Goal: Transaction & Acquisition: Purchase product/service

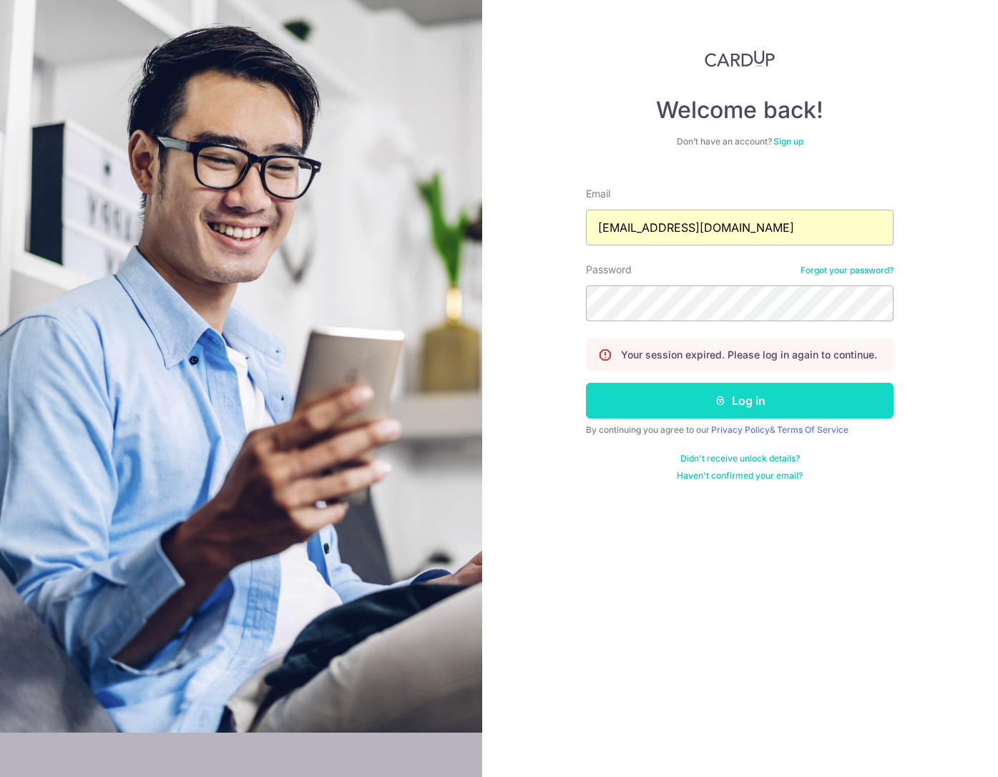
click at [661, 391] on button "Log in" at bounding box center [740, 401] width 308 height 36
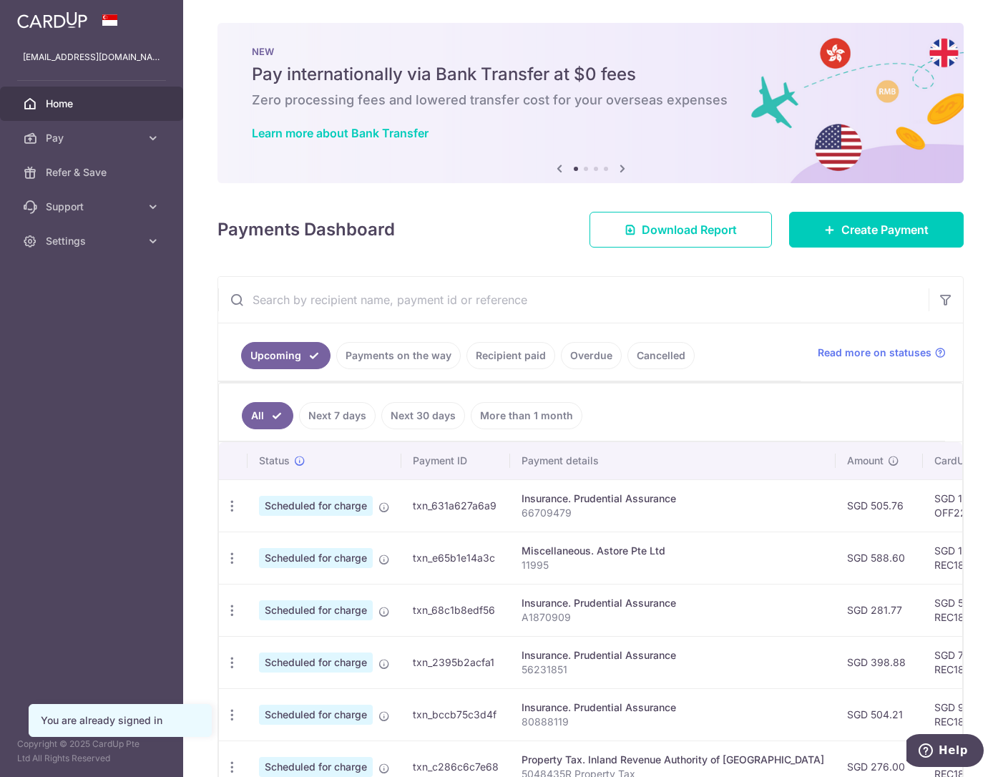
click at [764, 272] on div "× Pause Schedule Pause all future payments in this series Pause just this one p…" at bounding box center [590, 388] width 815 height 777
click at [829, 223] on link "Create Payment" at bounding box center [876, 230] width 175 height 36
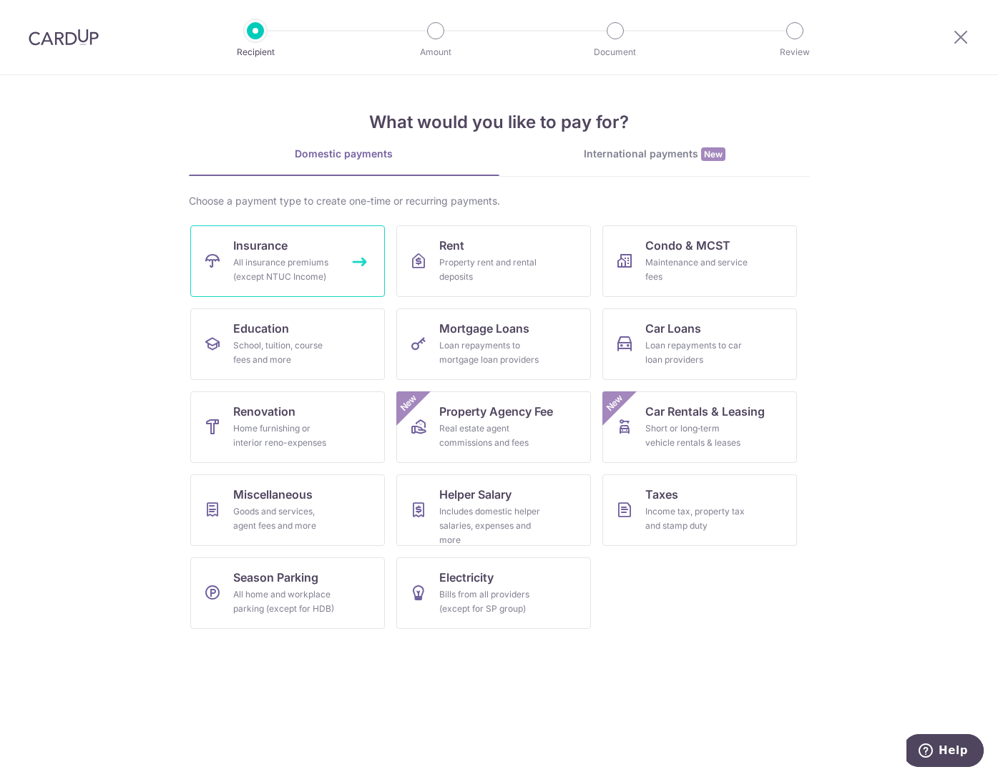
click at [301, 287] on link "Insurance All insurance premiums (except NTUC Income)" at bounding box center [287, 261] width 195 height 72
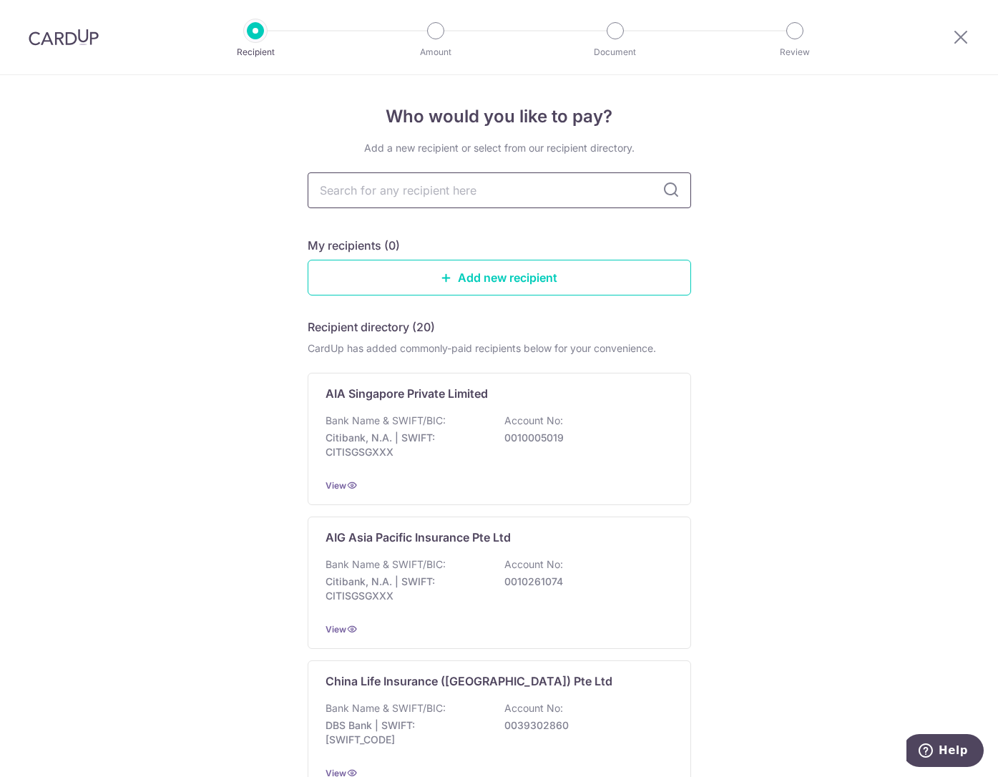
click at [398, 192] on input "text" at bounding box center [499, 190] width 383 height 36
type input "prudential"
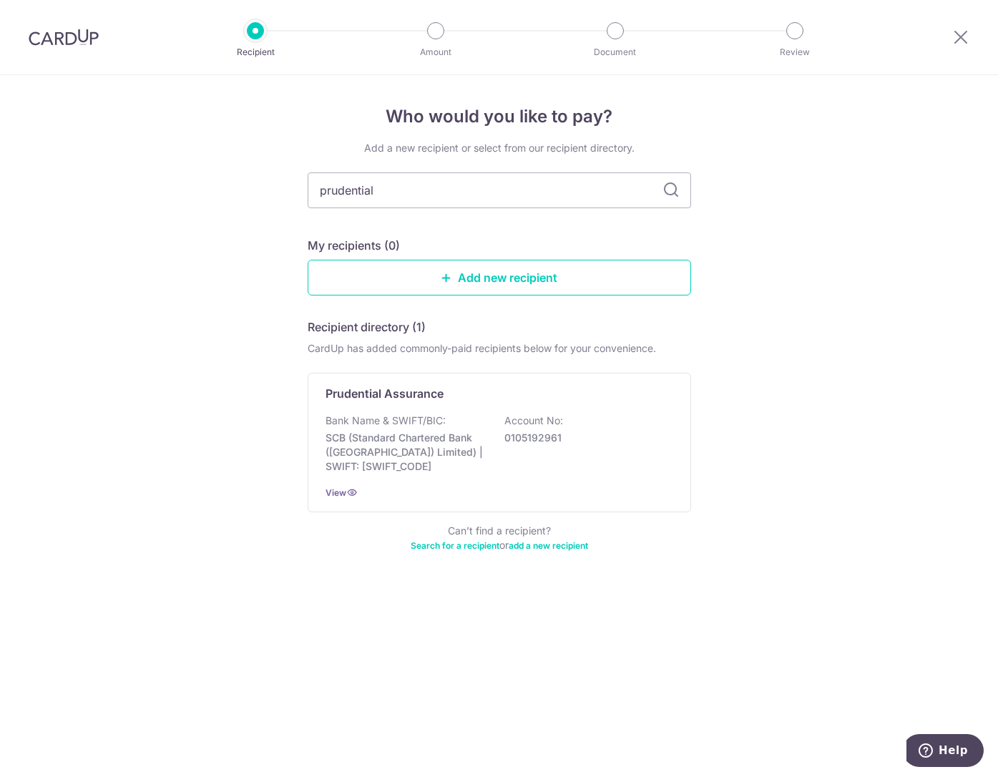
click at [386, 444] on p "SCB (Standard Chartered Bank (Singapore) Limited) | SWIFT: SCBLSG22XXX" at bounding box center [405, 452] width 160 height 43
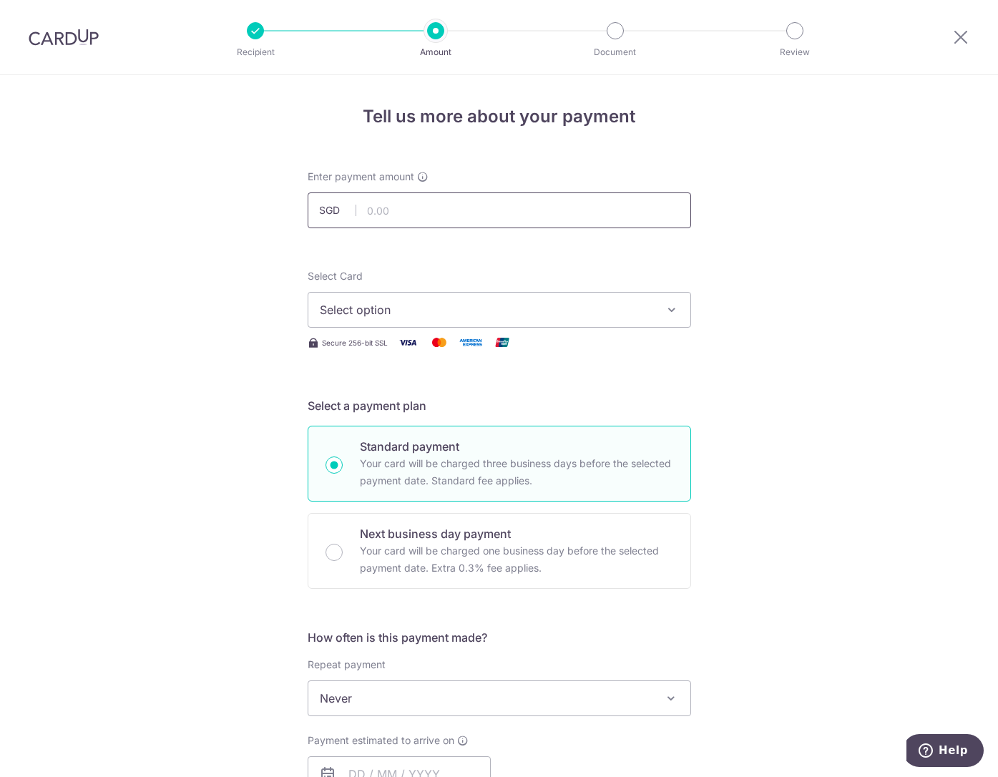
drag, startPoint x: 0, startPoint y: 0, endPoint x: 397, endPoint y: 222, distance: 454.7
click at [397, 222] on input "text" at bounding box center [499, 210] width 383 height 36
type input "100,000.00"
click at [409, 318] on span "Select option" at bounding box center [486, 309] width 333 height 17
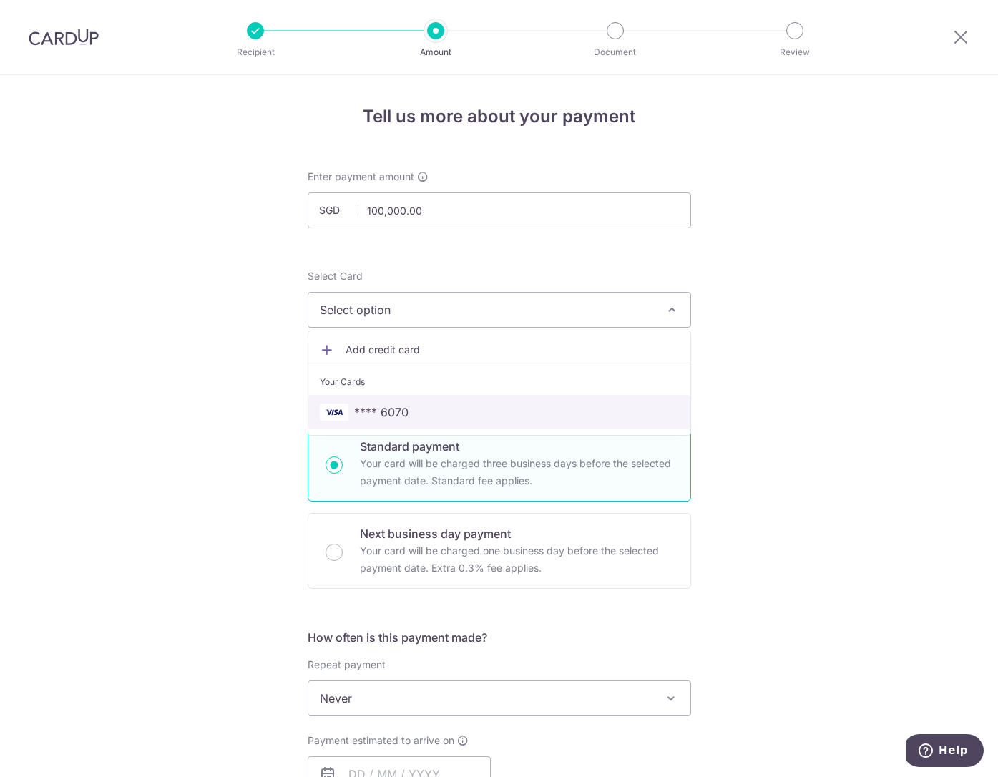
drag, startPoint x: 411, startPoint y: 402, endPoint x: 418, endPoint y: 405, distance: 8.4
click at [411, 402] on link "**** 6070" at bounding box center [499, 412] width 382 height 34
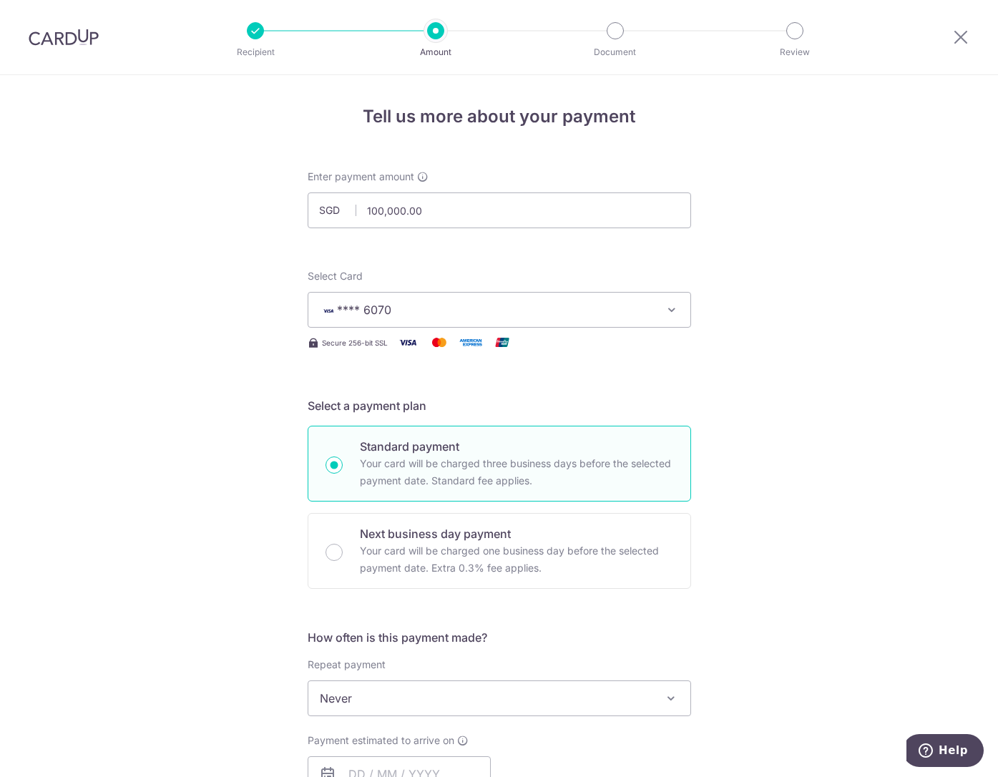
click at [785, 428] on div "Tell us more about your payment Enter payment amount SGD 100,000.00 100000.00 S…" at bounding box center [499, 722] width 998 height 1294
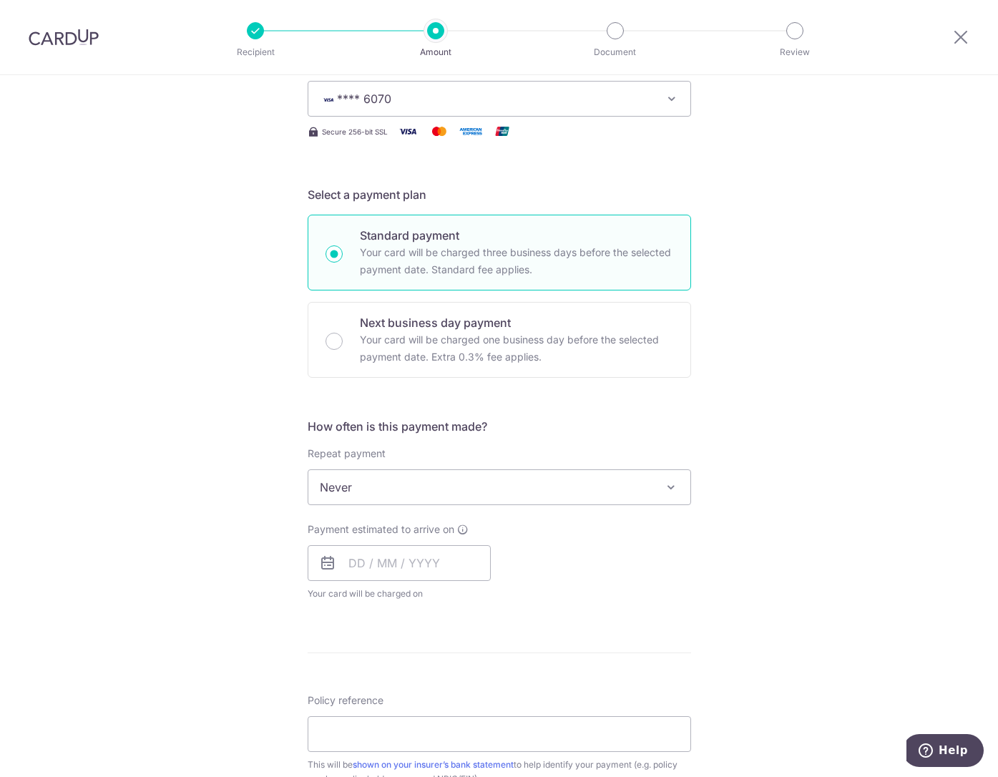
scroll to position [215, 0]
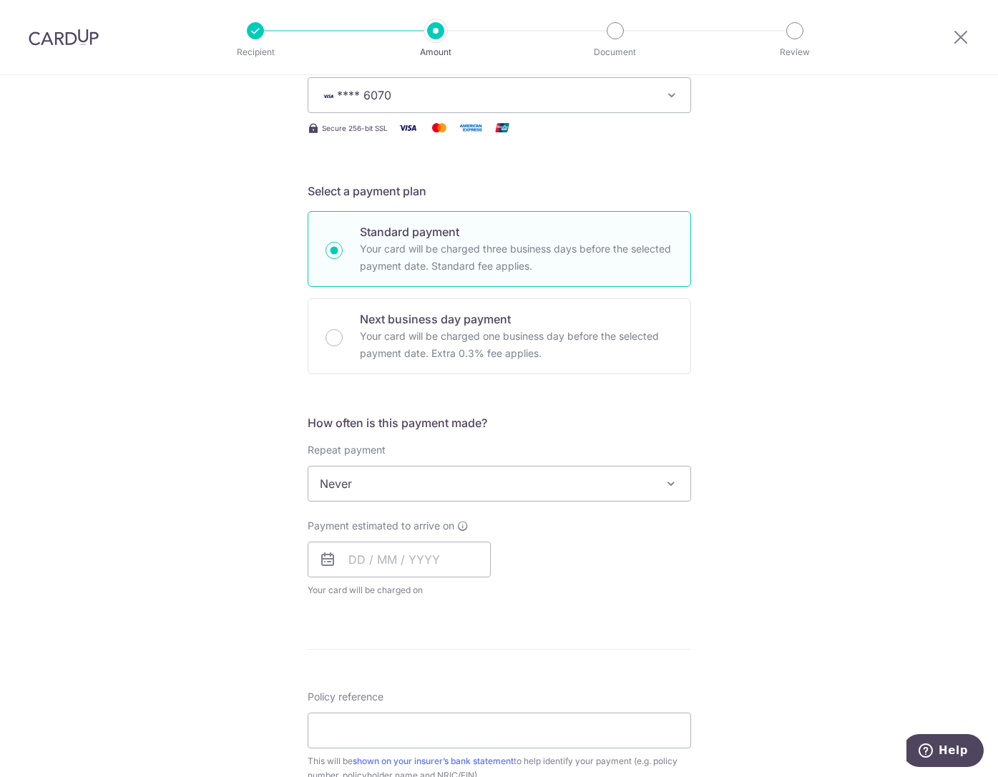
click at [491, 485] on span "Never" at bounding box center [499, 483] width 382 height 34
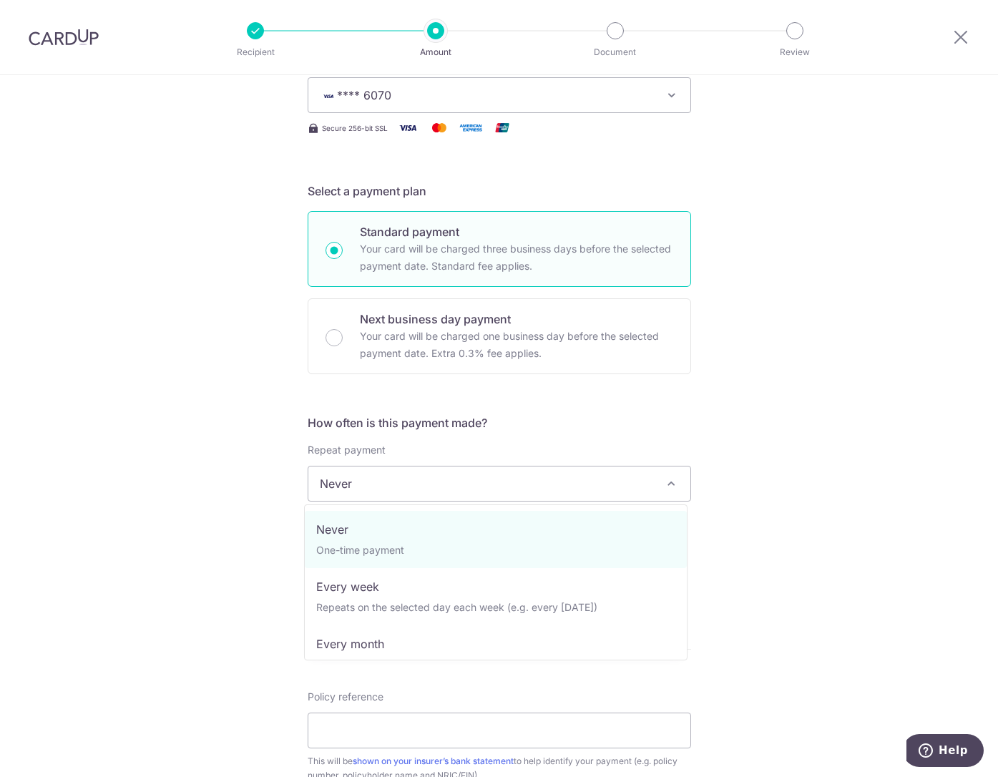
click at [782, 456] on div "Tell us more about your payment Enter payment amount SGD 100,000.00 100000.00 S…" at bounding box center [499, 508] width 998 height 1294
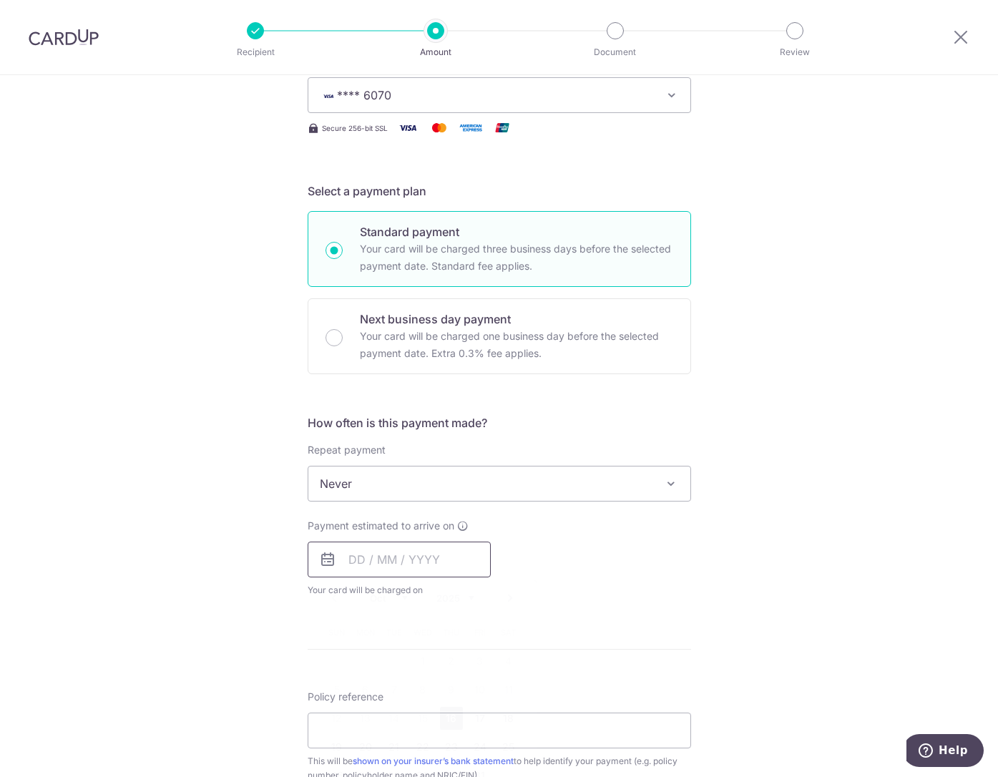
click at [385, 561] on input "text" at bounding box center [399, 559] width 183 height 36
drag, startPoint x: 443, startPoint y: 709, endPoint x: 767, endPoint y: 601, distance: 341.1
click at [444, 709] on link "16" at bounding box center [451, 718] width 23 height 23
type input "[DATE]"
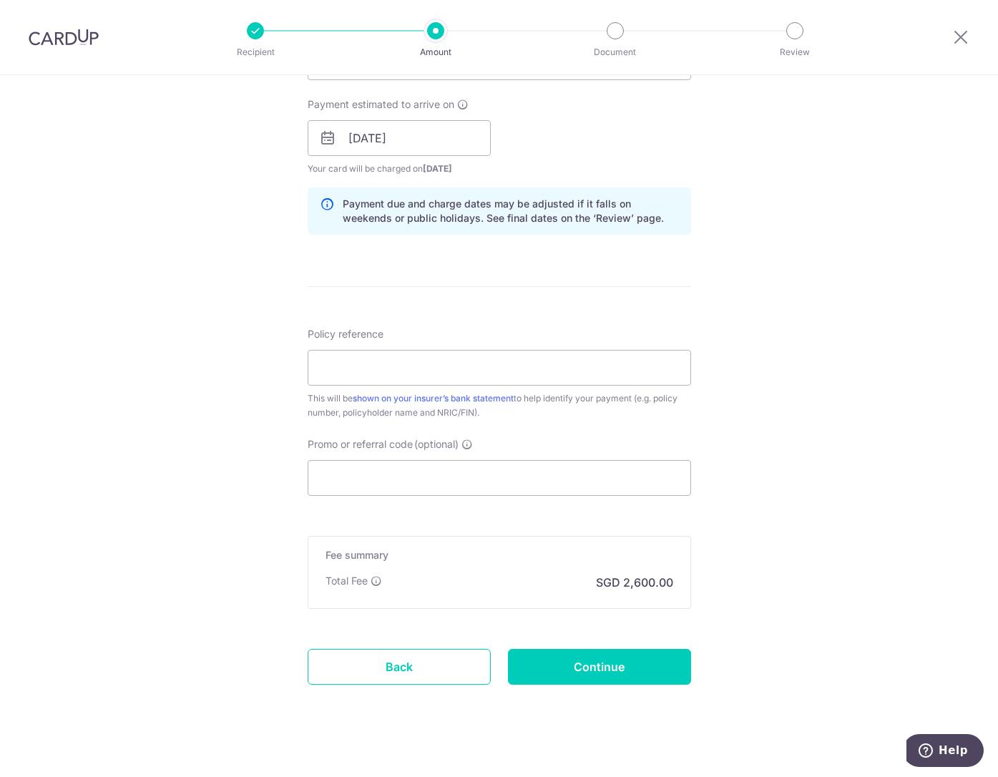
scroll to position [644, 0]
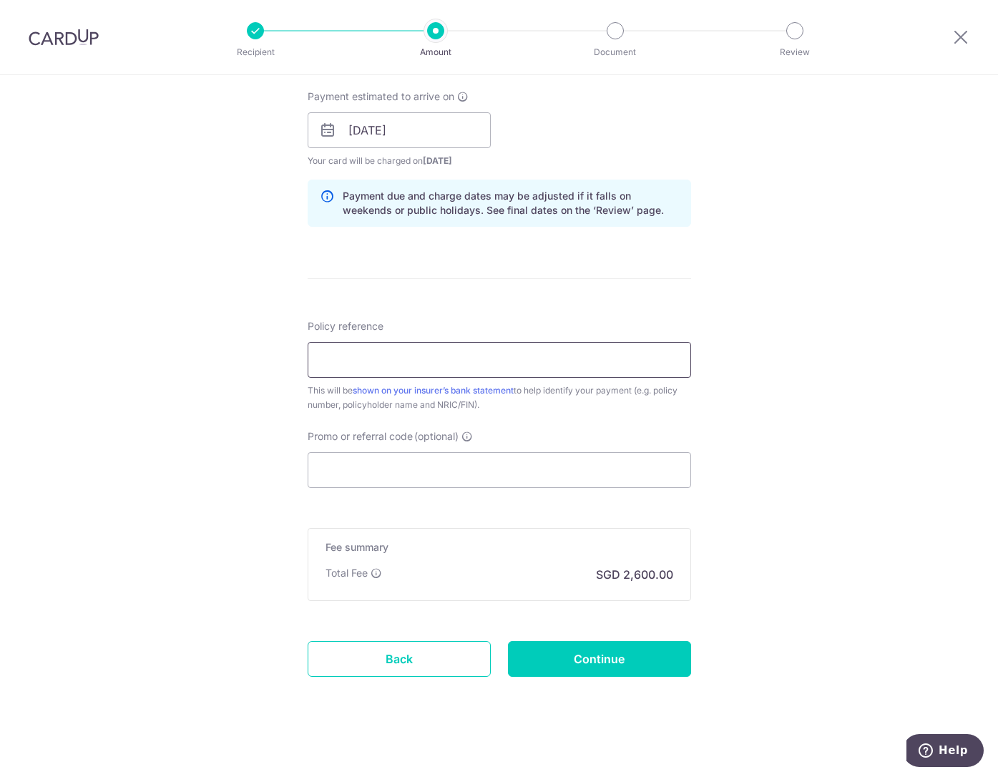
click at [453, 355] on input "Policy reference" at bounding box center [499, 360] width 383 height 36
click at [534, 368] on input "Policy reference" at bounding box center [499, 360] width 383 height 36
type input "A4843691"
click at [473, 468] on input "Promo or referral code (optional)" at bounding box center [499, 470] width 383 height 36
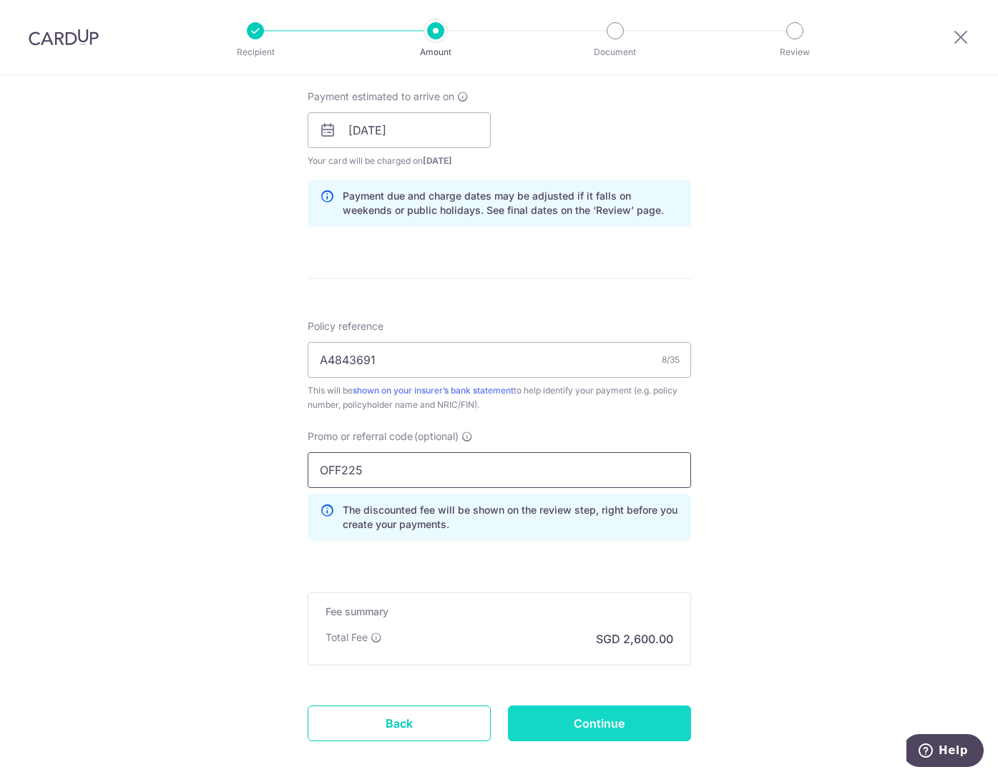
type input "OFF225"
click at [579, 716] on input "Continue" at bounding box center [599, 723] width 183 height 36
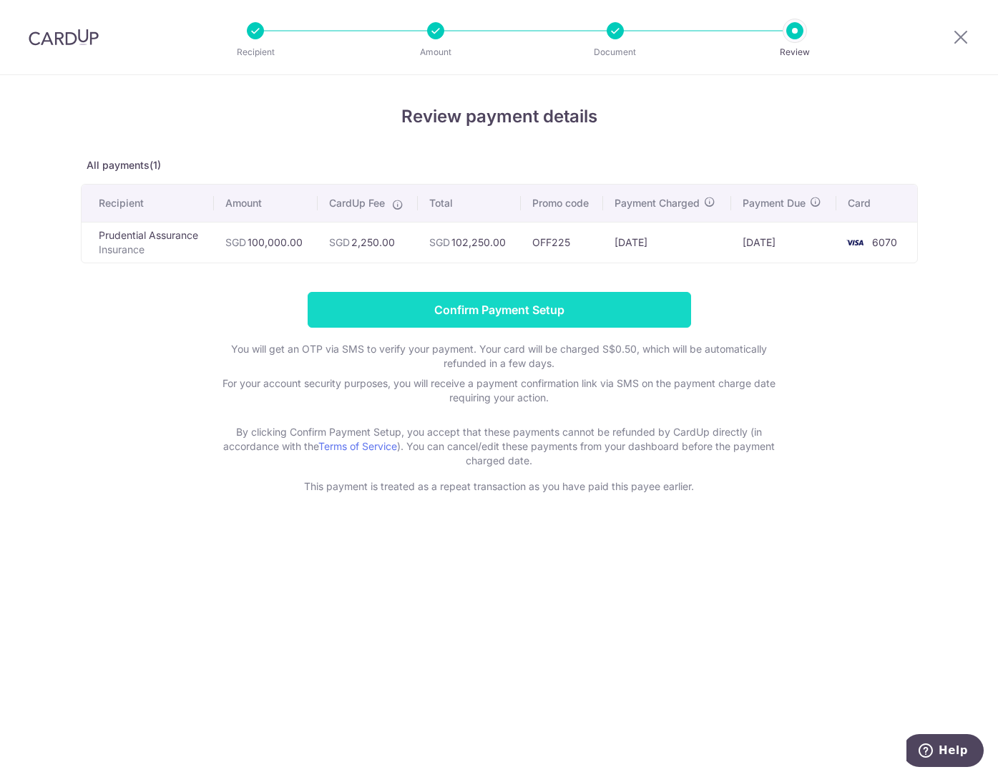
click at [547, 314] on input "Confirm Payment Setup" at bounding box center [499, 310] width 383 height 36
click at [547, 314] on form "Confirm Payment Setup You will get an OTP via SMS to verify your payment. Your …" at bounding box center [499, 393] width 837 height 202
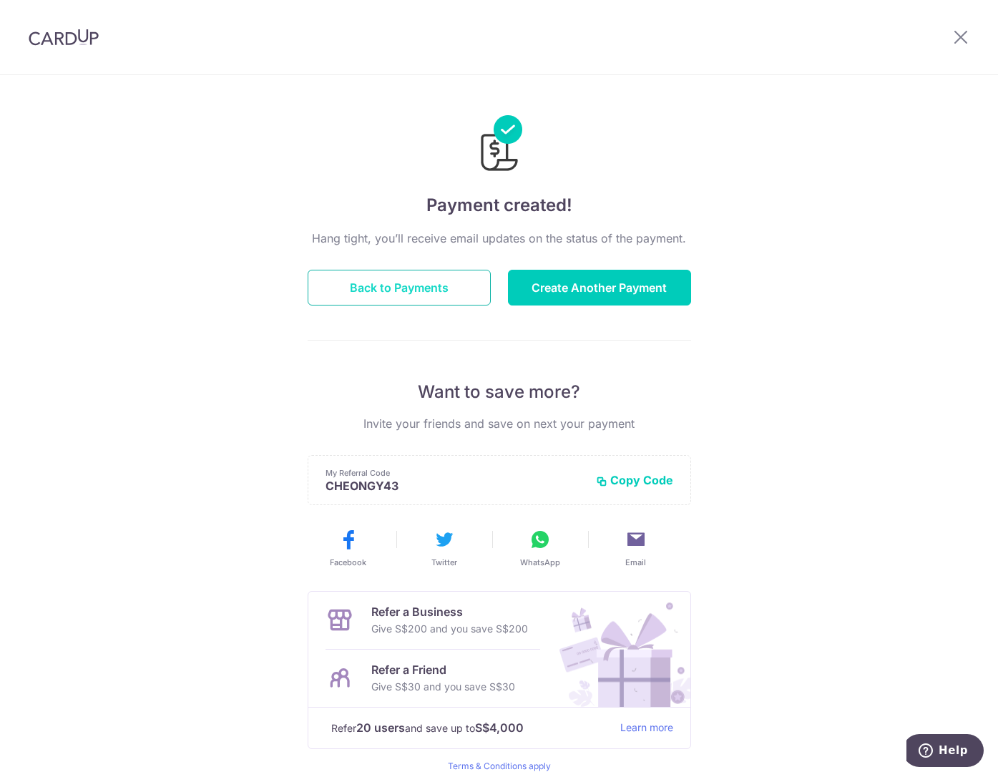
click at [383, 284] on button "Back to Payments" at bounding box center [399, 288] width 183 height 36
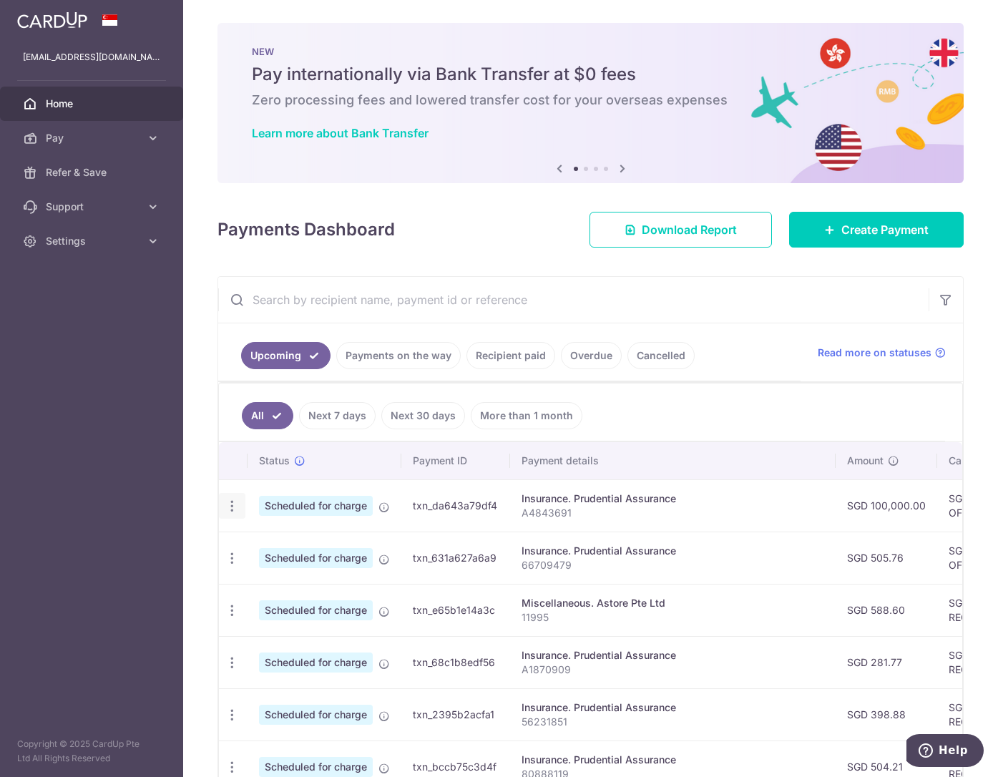
click at [227, 514] on div "Update payment Cancel payment" at bounding box center [232, 506] width 26 height 26
click at [240, 508] on div "Update payment Cancel payment" at bounding box center [232, 506] width 26 height 26
click at [237, 508] on icon "button" at bounding box center [232, 505] width 15 height 15
click at [276, 544] on span "Update payment" at bounding box center [308, 544] width 97 height 17
radio input "true"
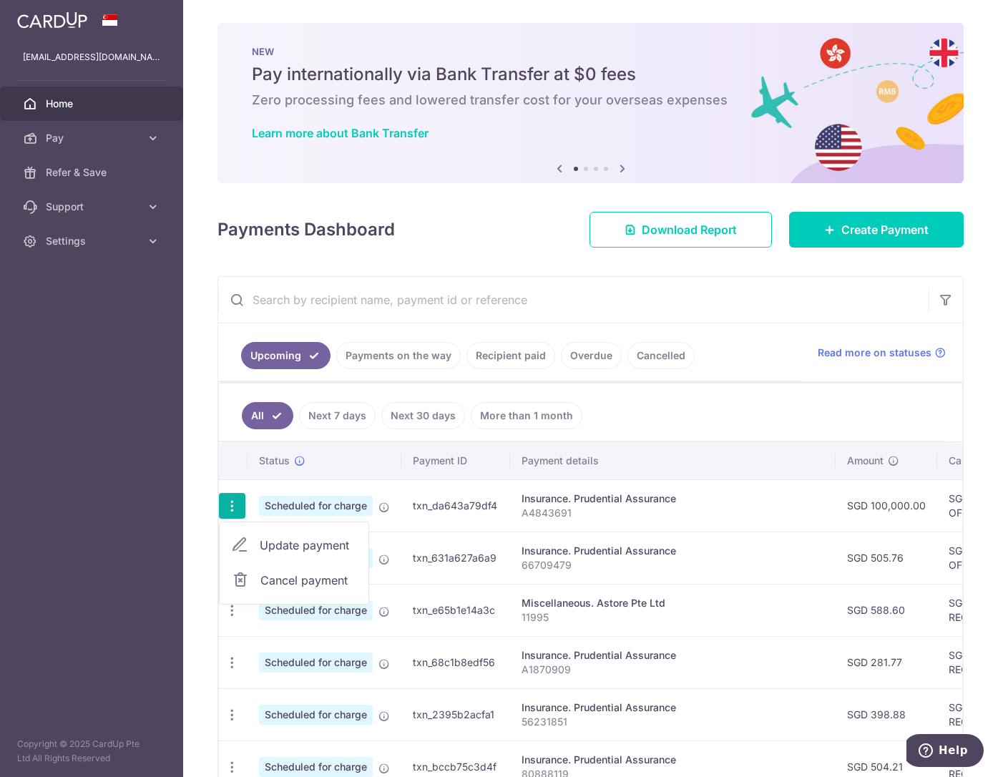
type input "100,000.00"
type input "[DATE]"
type input "A4843691"
type input "OFF225"
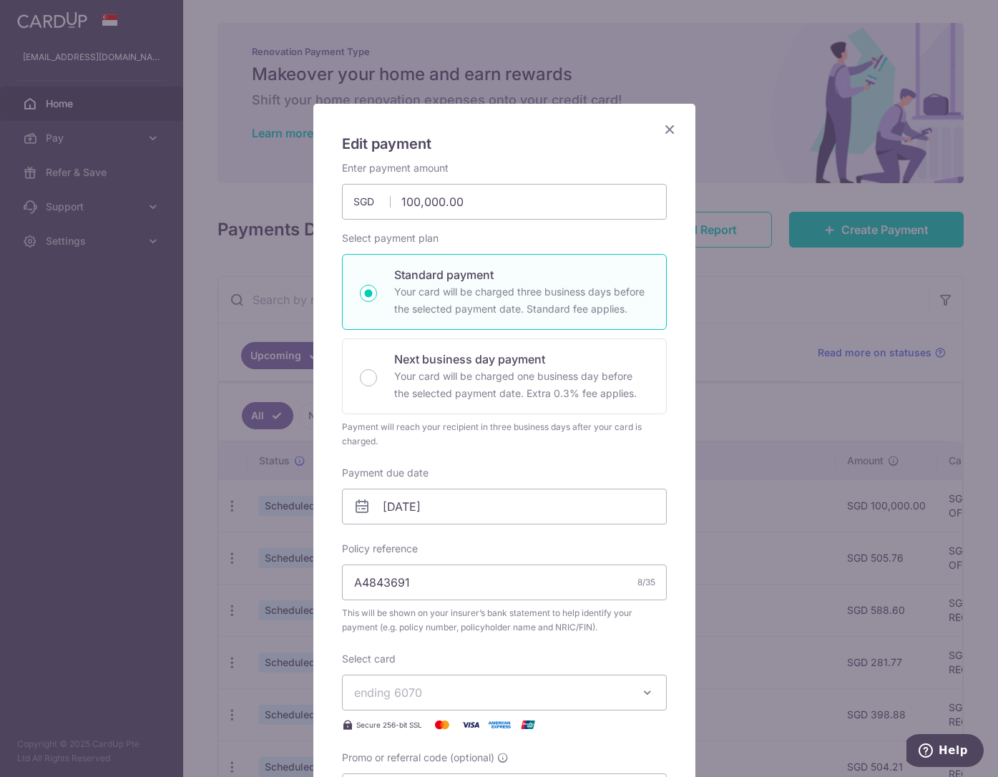
click at [114, 581] on div "Edit payment By clicking apply, you will make changes to all payments to Pruden…" at bounding box center [499, 388] width 998 height 777
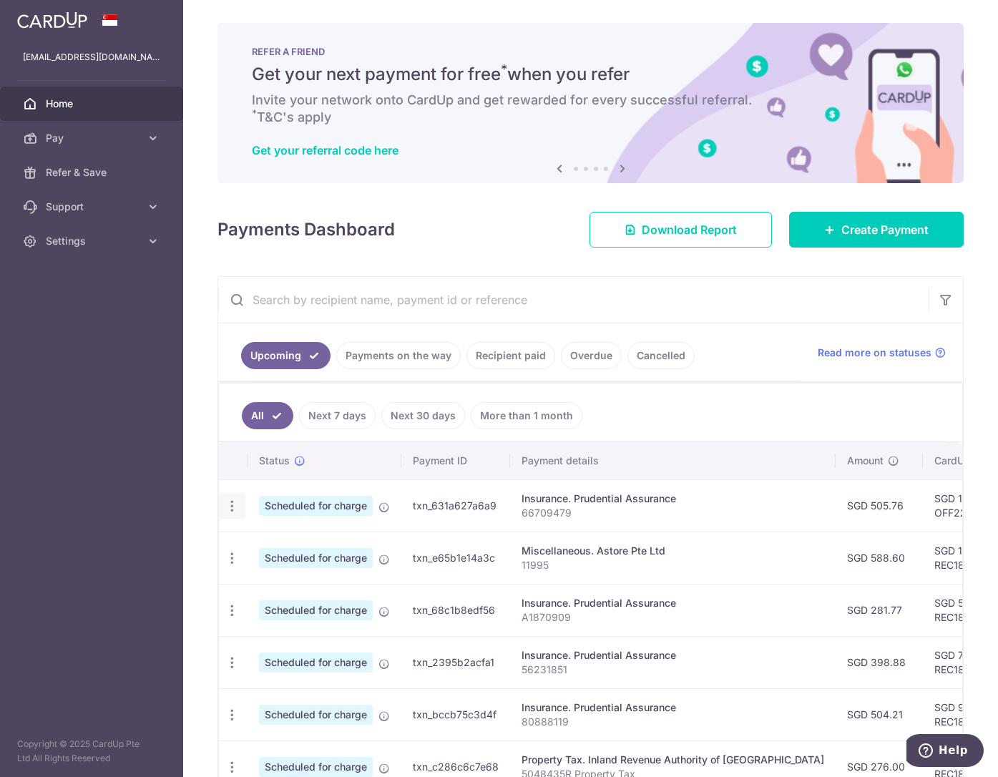
click at [225, 508] on icon "button" at bounding box center [232, 505] width 15 height 15
click at [276, 548] on span "Update payment" at bounding box center [308, 544] width 97 height 17
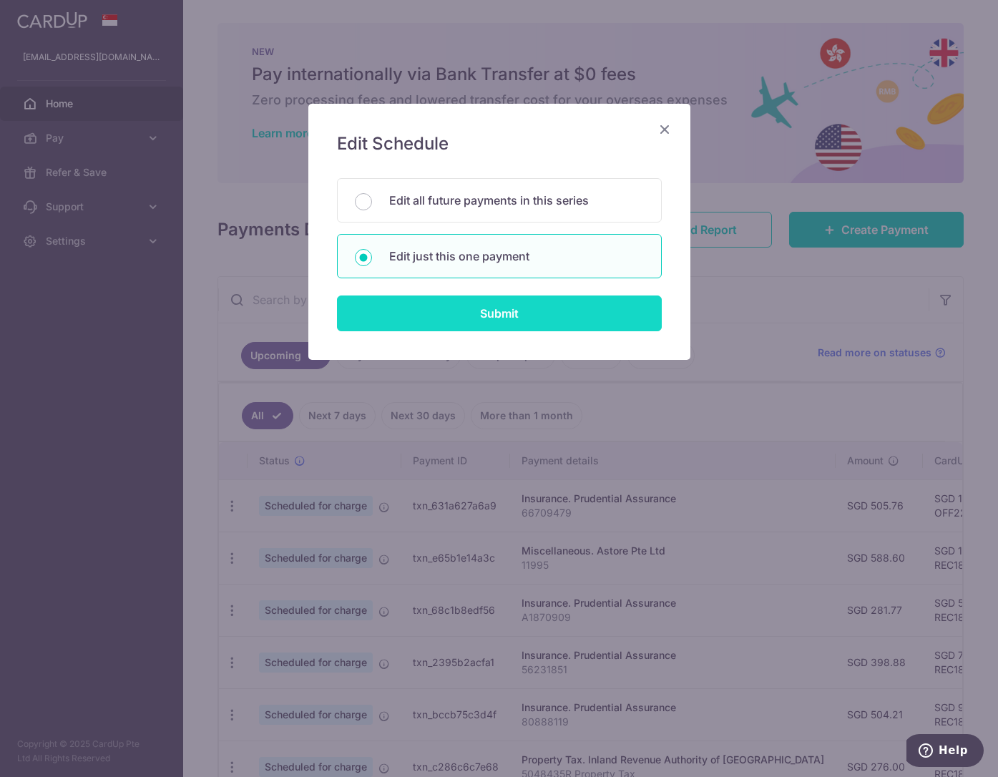
click at [447, 319] on input "Submit" at bounding box center [499, 313] width 325 height 36
radio input "true"
type input "505.76"
type input "[DATE]"
type input "66709479"
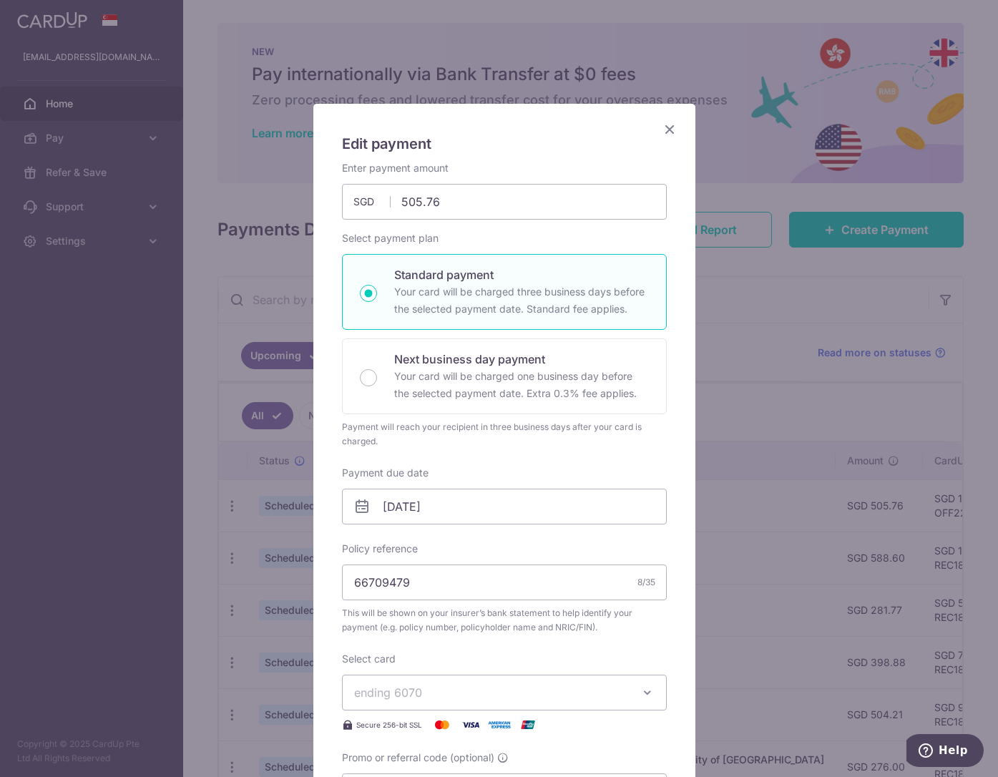
click at [777, 353] on div "Edit payment By clicking apply, you will make changes to all payments to Pruden…" at bounding box center [499, 388] width 998 height 777
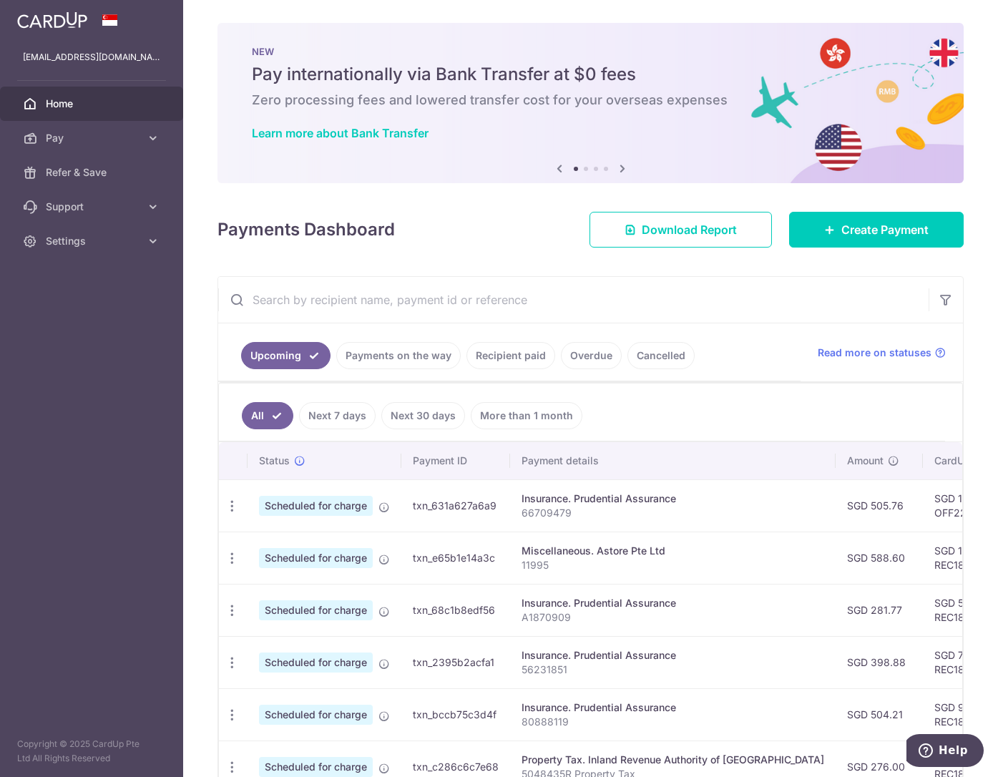
click at [142, 502] on aside "b.lemont79@gmail.com Home Pay Payments Recipients Cards Refer & Save Support FA…" at bounding box center [91, 388] width 183 height 777
click at [323, 426] on link "Next 7 days" at bounding box center [337, 415] width 77 height 27
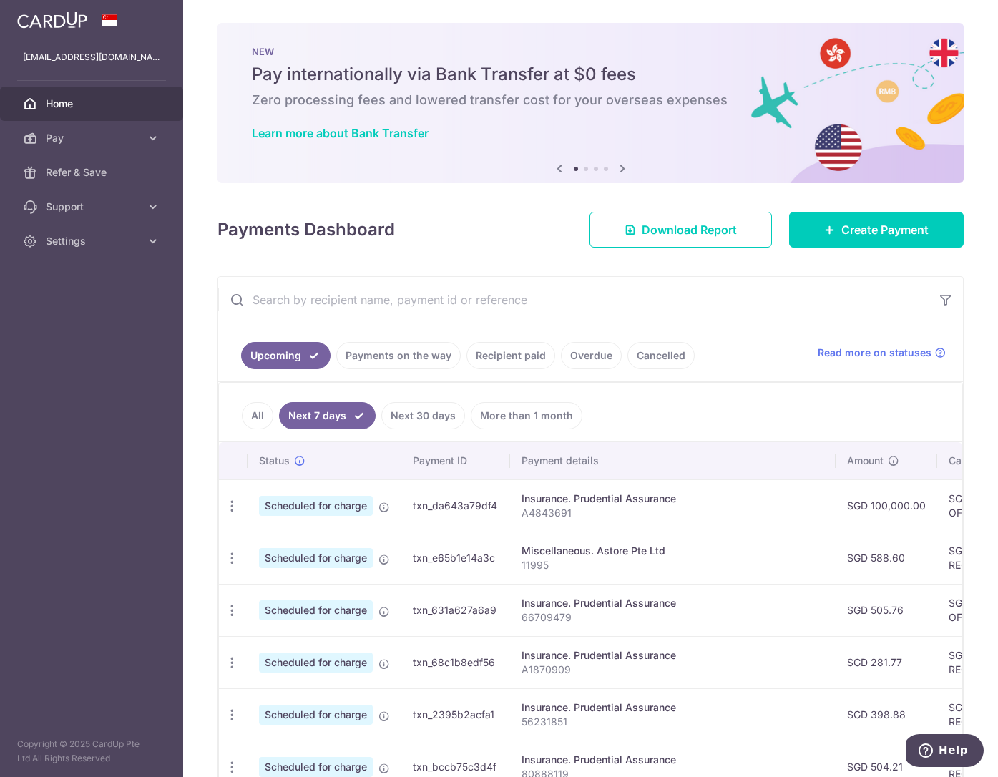
click at [257, 416] on link "All" at bounding box center [257, 415] width 31 height 27
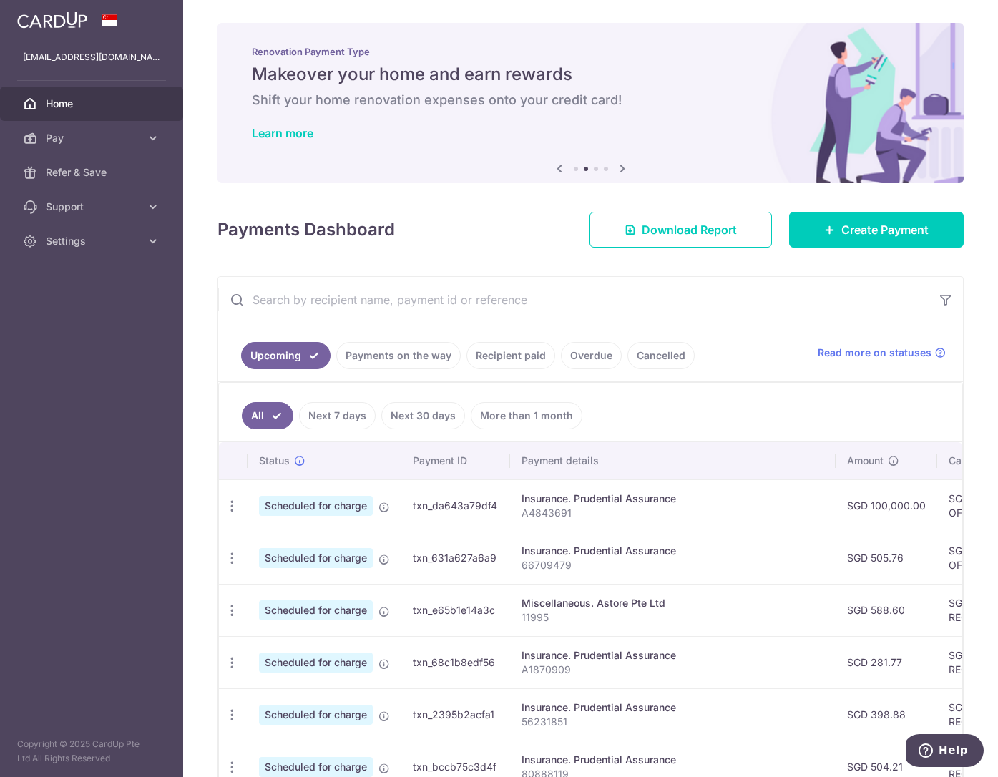
click at [1, 428] on aside "b.lemont79@gmail.com Home Pay Payments Recipients Cards Refer & Save Support FA…" at bounding box center [91, 388] width 183 height 777
